Goal: Information Seeking & Learning: Learn about a topic

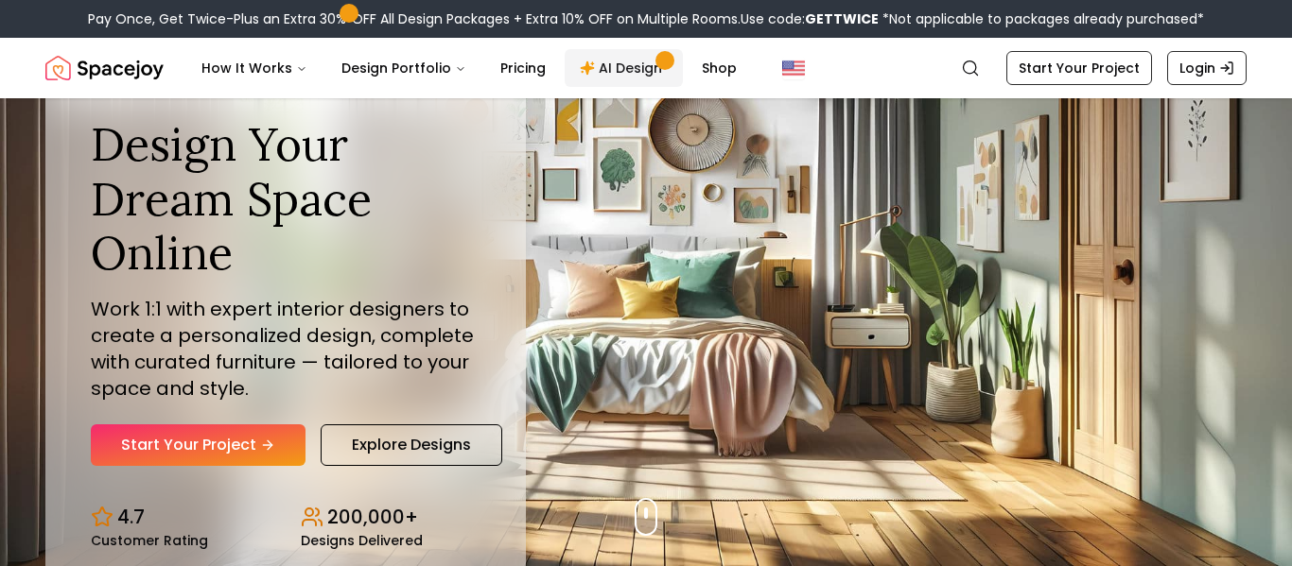
click at [598, 70] on link "AI Design" at bounding box center [624, 68] width 118 height 38
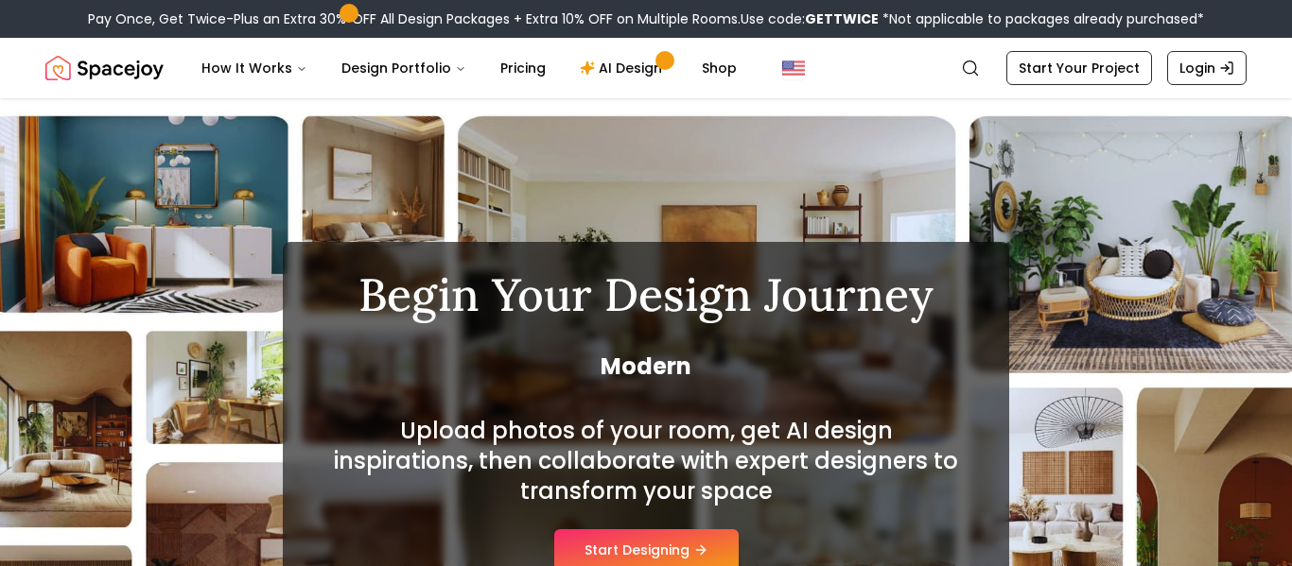
click at [1094, 30] on div "Pay Once, Get Twice-Plus an Extra 30% OFF All Design Packages + Extra 10% OFF o…" at bounding box center [646, 19] width 1292 height 38
click at [1060, 76] on link "Start Your Project" at bounding box center [1079, 68] width 146 height 34
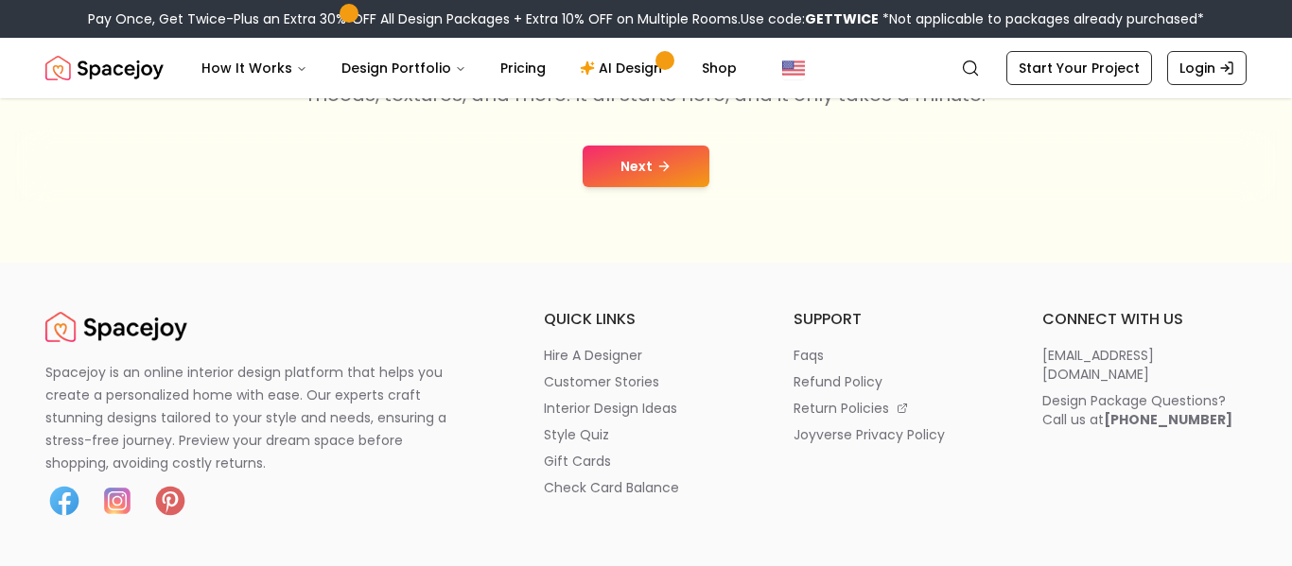
scroll to position [457, 0]
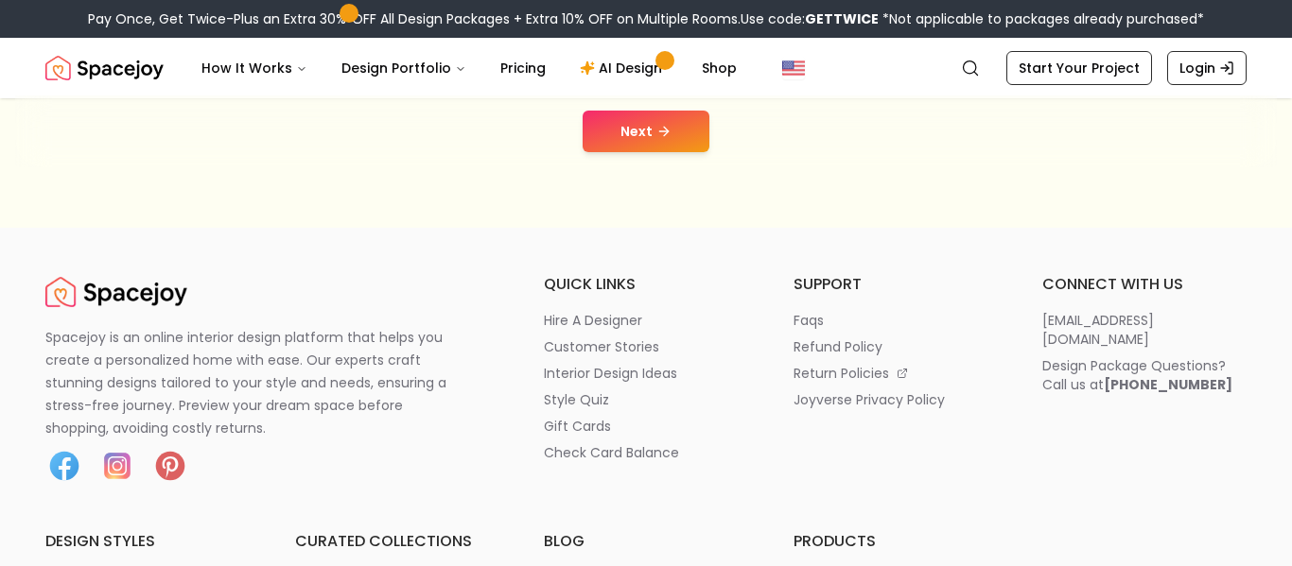
click at [596, 124] on button "Next" at bounding box center [645, 132] width 127 height 42
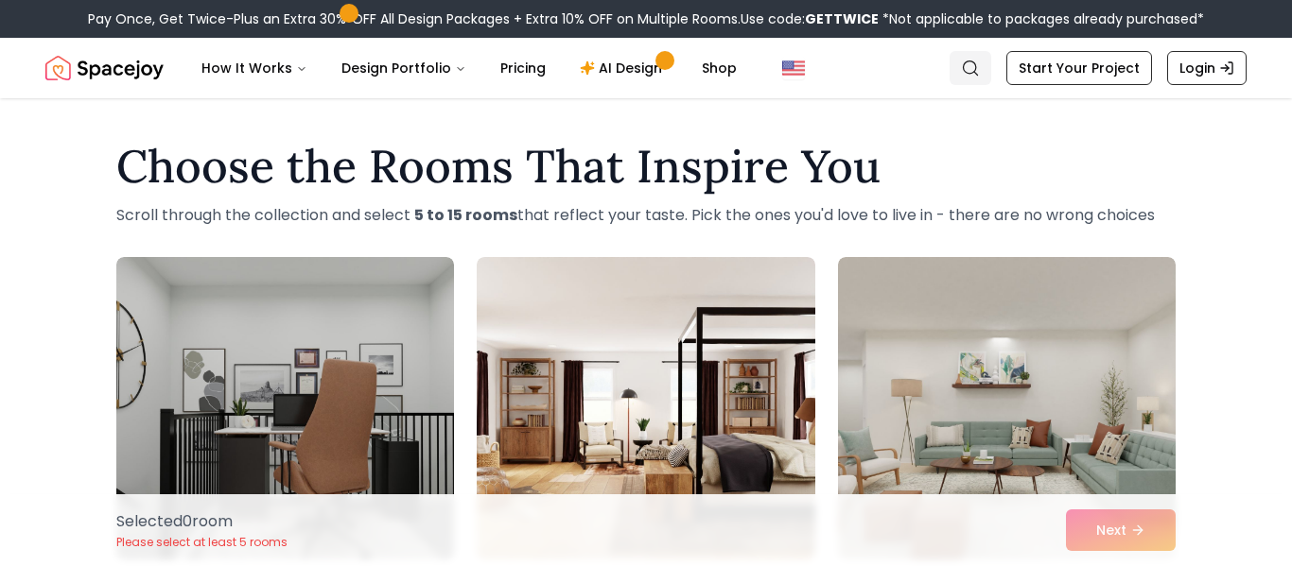
click at [975, 69] on icon "Global" at bounding box center [970, 68] width 19 height 19
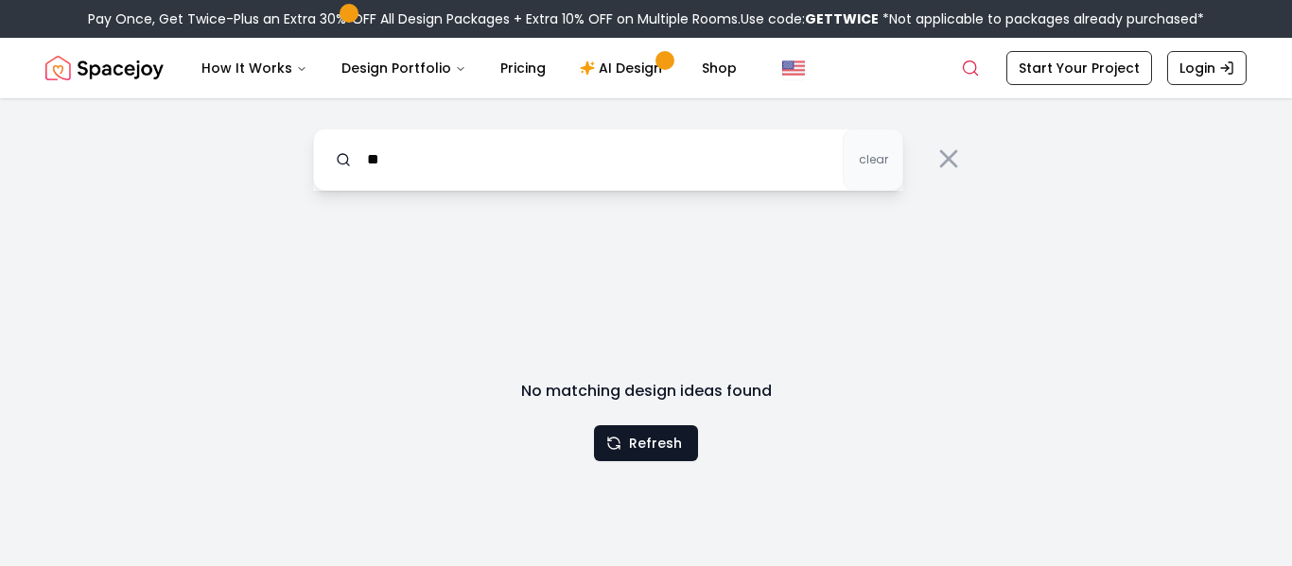
type input "*"
type input "*****"
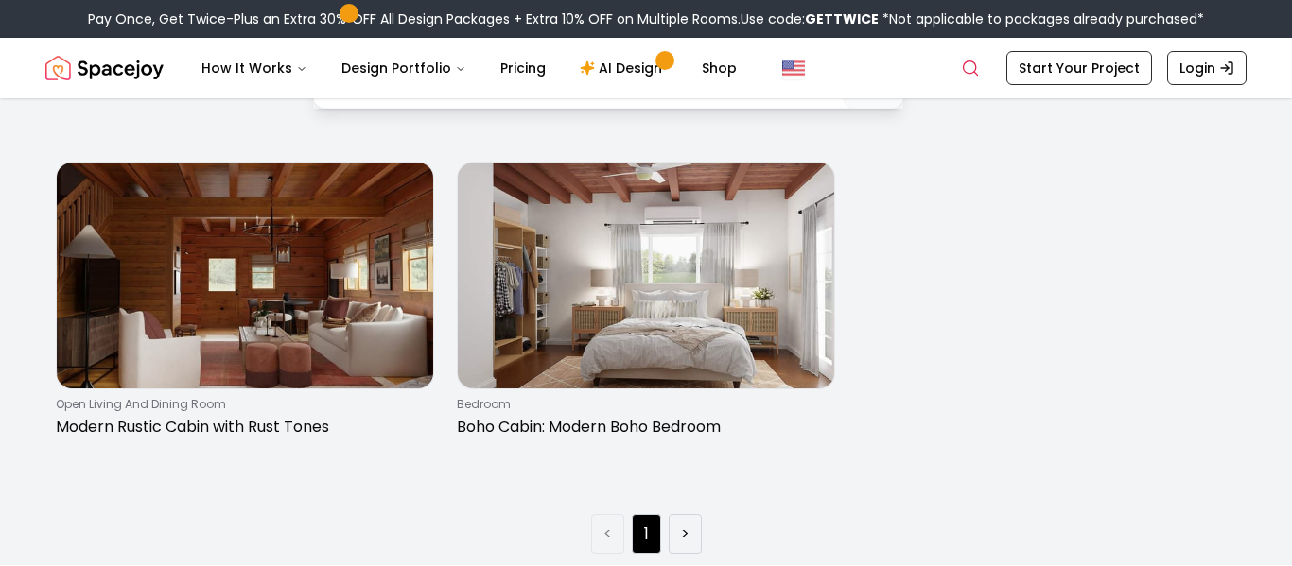
scroll to position [96, 0]
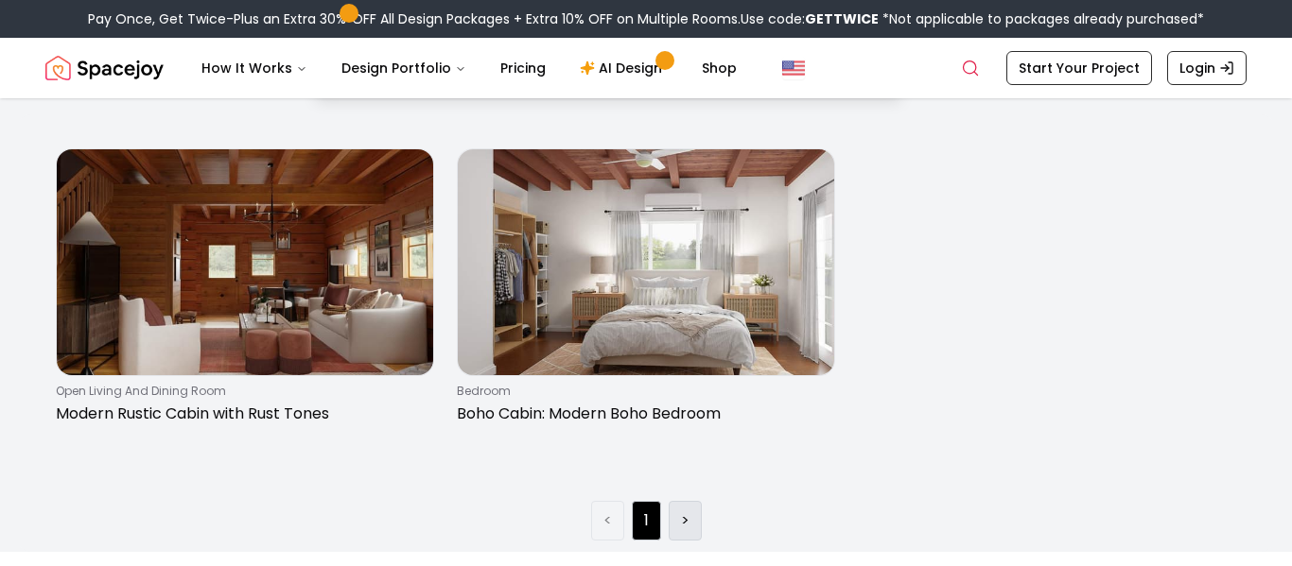
click at [683, 517] on link ">" at bounding box center [685, 521] width 9 height 23
click at [678, 517] on li ">" at bounding box center [685, 521] width 33 height 40
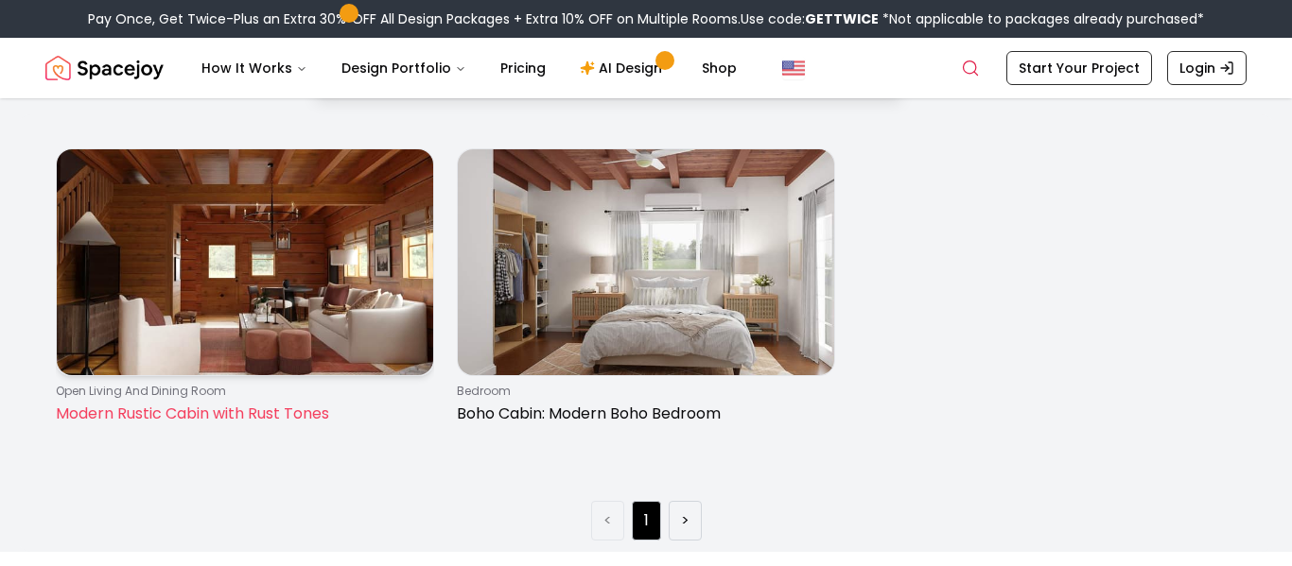
click at [265, 280] on img at bounding box center [245, 262] width 376 height 226
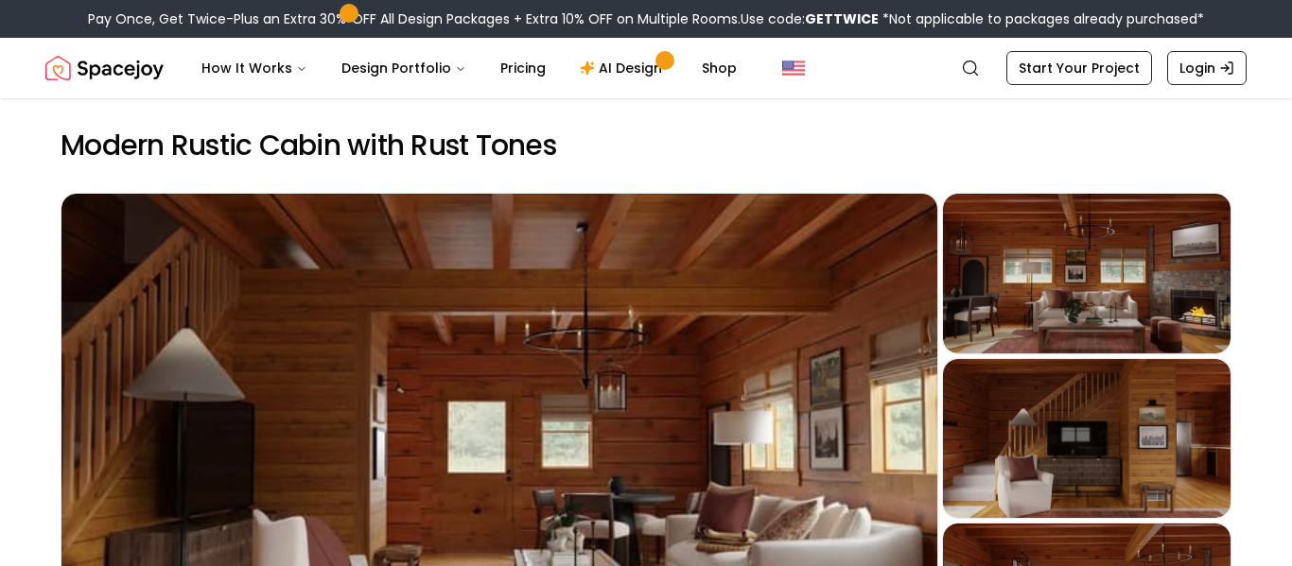
click at [216, 256] on div "Preview" at bounding box center [499, 439] width 876 height 490
